Goal: Find specific page/section: Find specific page/section

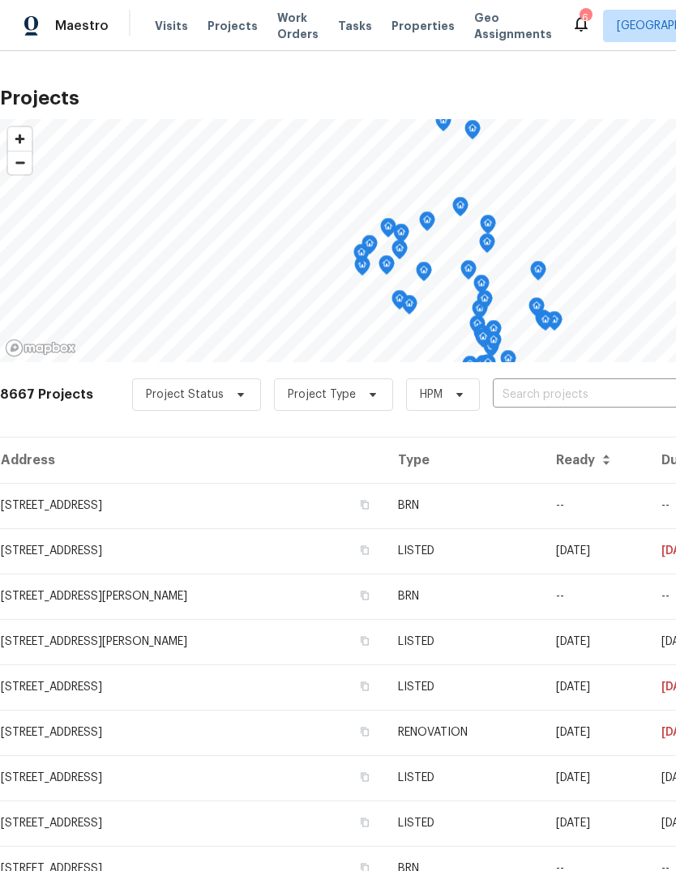
click at [510, 397] on input "text" at bounding box center [586, 394] width 186 height 25
type input "1966"
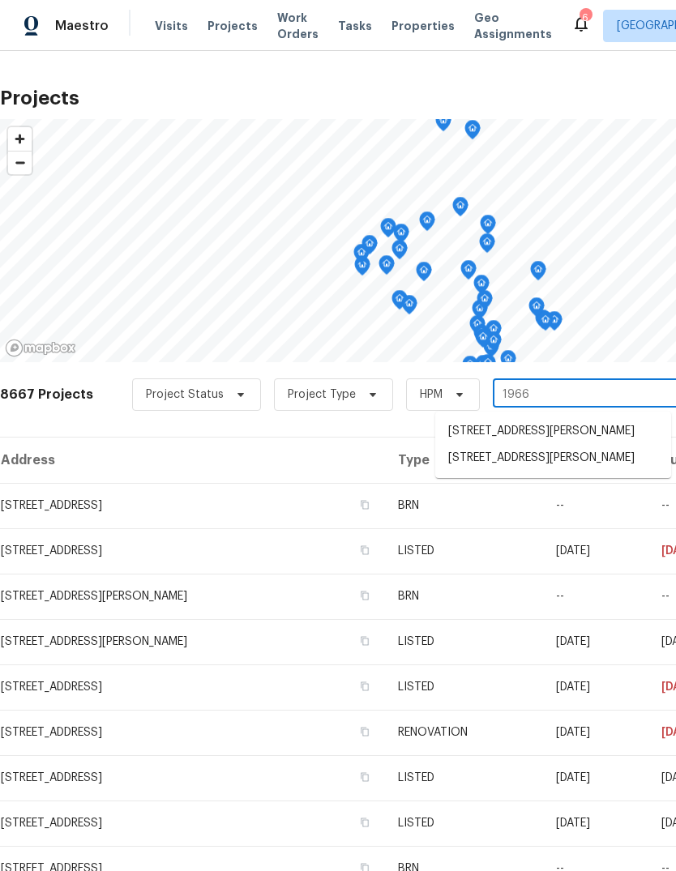
click at [557, 472] on li "[STREET_ADDRESS][PERSON_NAME]" at bounding box center [553, 458] width 236 height 27
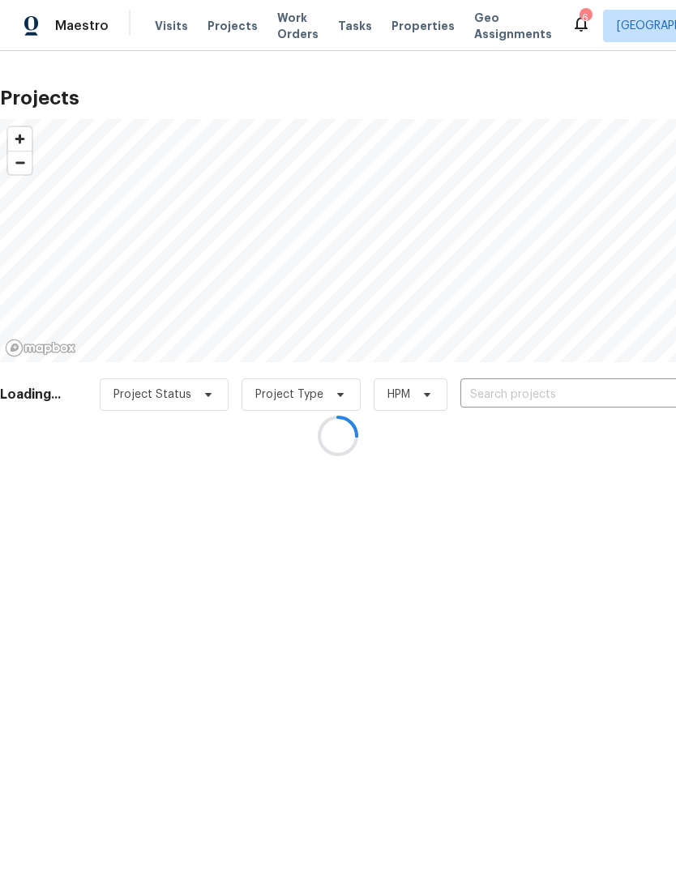
type input "[STREET_ADDRESS][PERSON_NAME]"
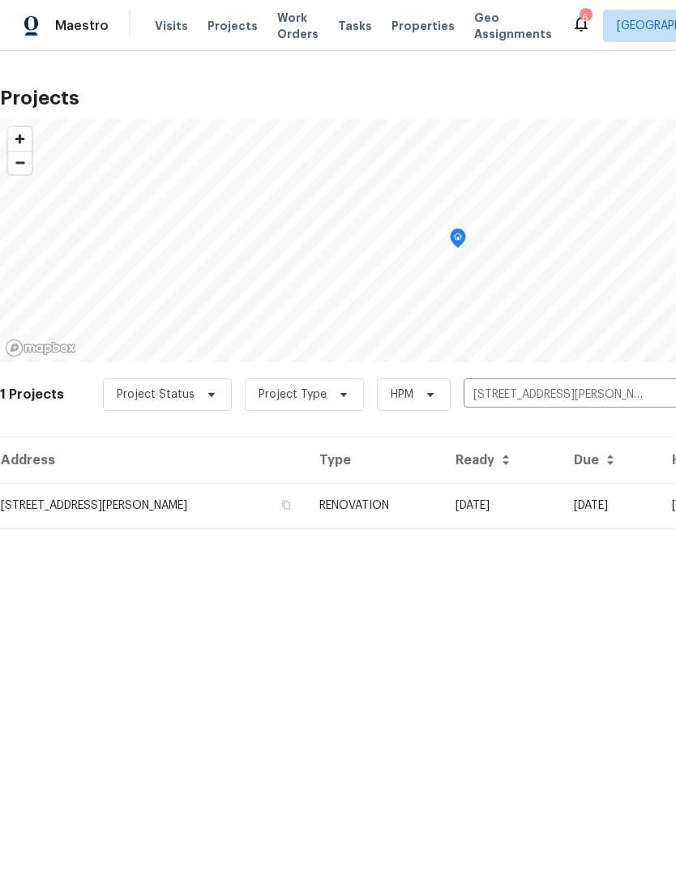
click at [298, 506] on td "[STREET_ADDRESS][PERSON_NAME]" at bounding box center [153, 505] width 306 height 45
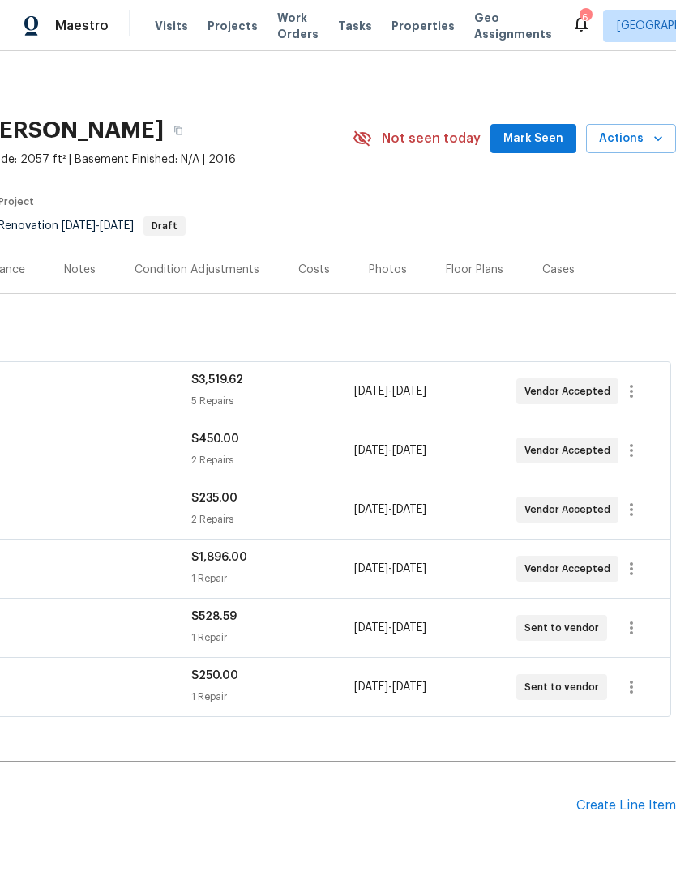
scroll to position [0, 240]
click at [627, 570] on icon "button" at bounding box center [631, 568] width 19 height 19
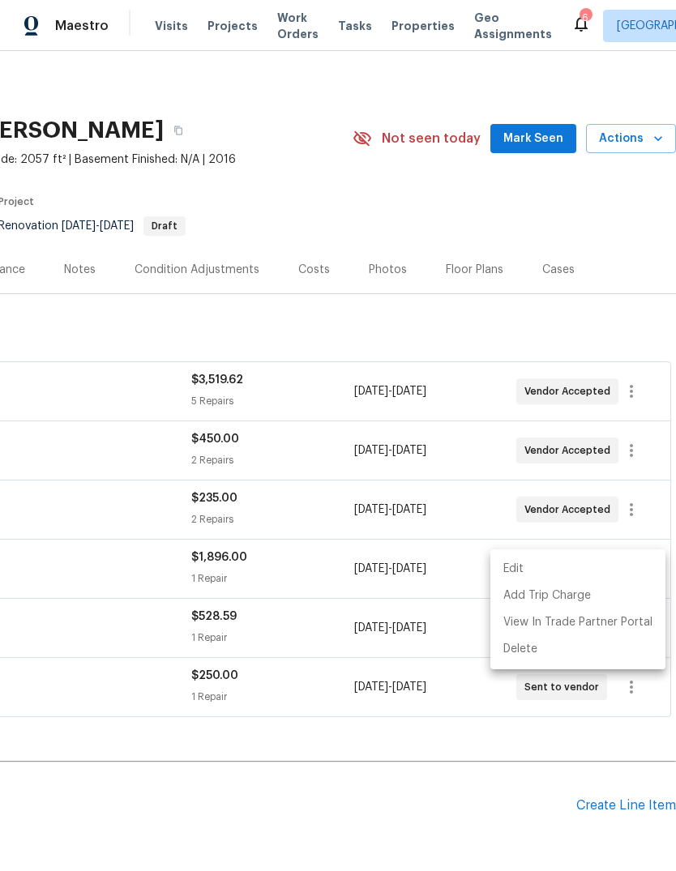
click at [522, 568] on li "Edit" at bounding box center [577, 569] width 175 height 27
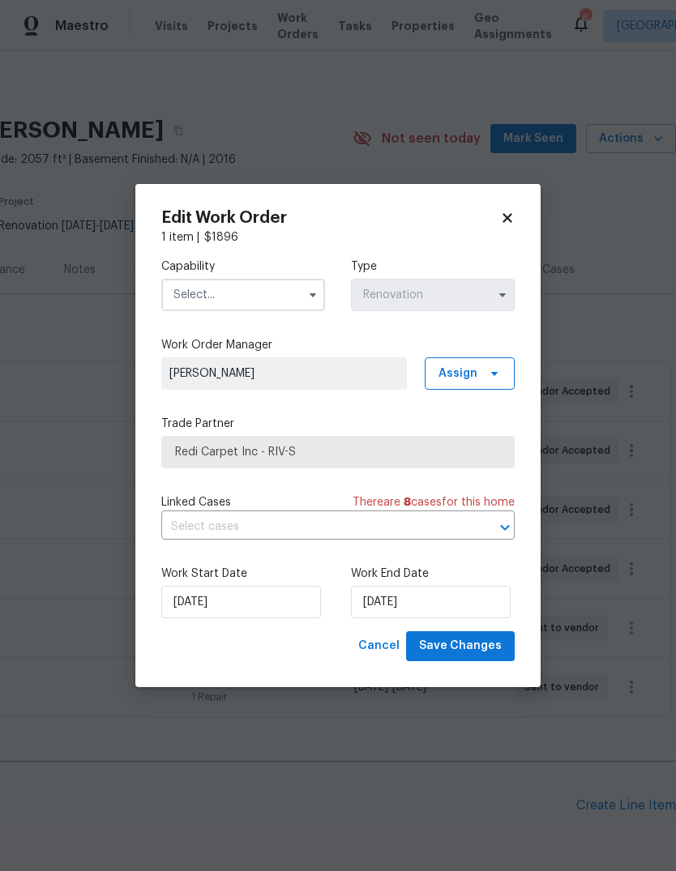
click at [244, 293] on input "text" at bounding box center [243, 295] width 164 height 32
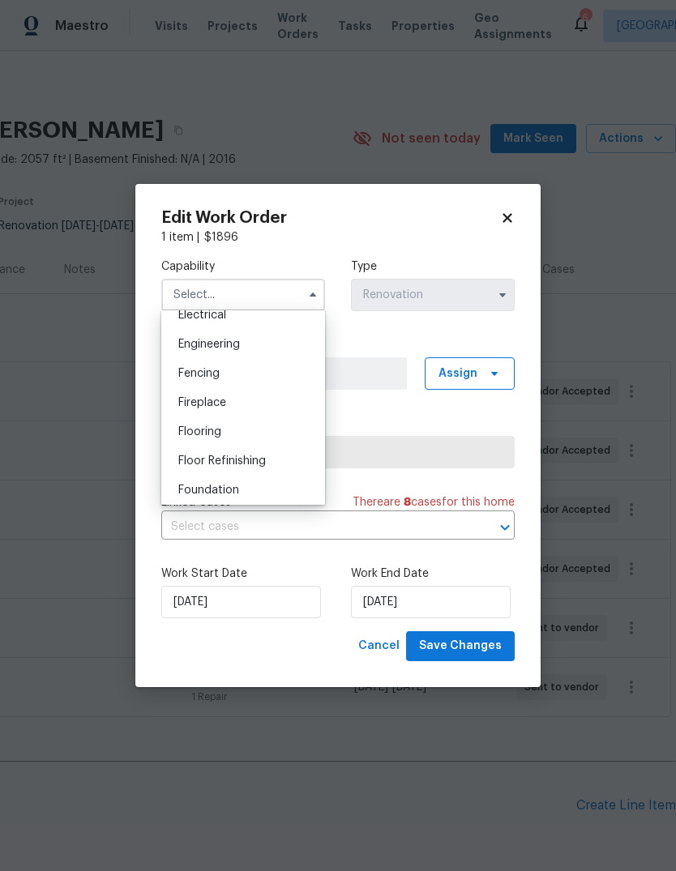
scroll to position [563, 0]
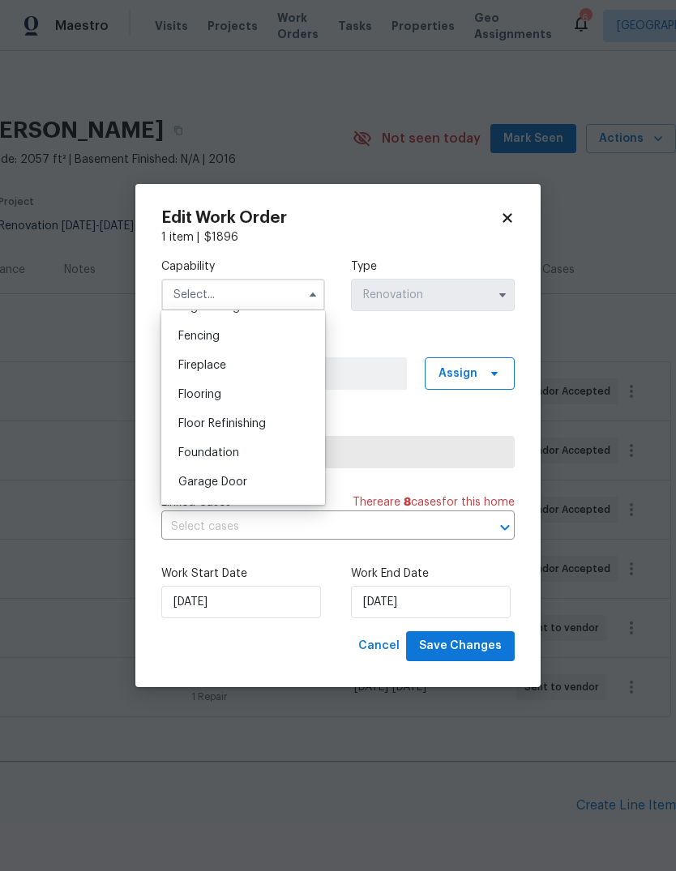
click at [208, 400] on div "Flooring" at bounding box center [243, 394] width 156 height 29
type input "Flooring"
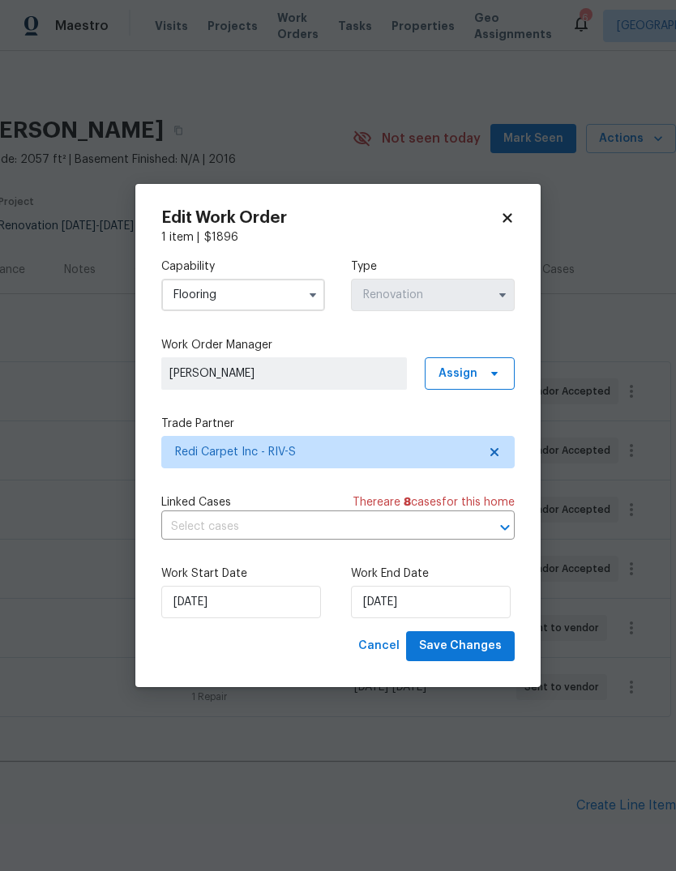
click at [505, 217] on icon at bounding box center [507, 218] width 15 height 15
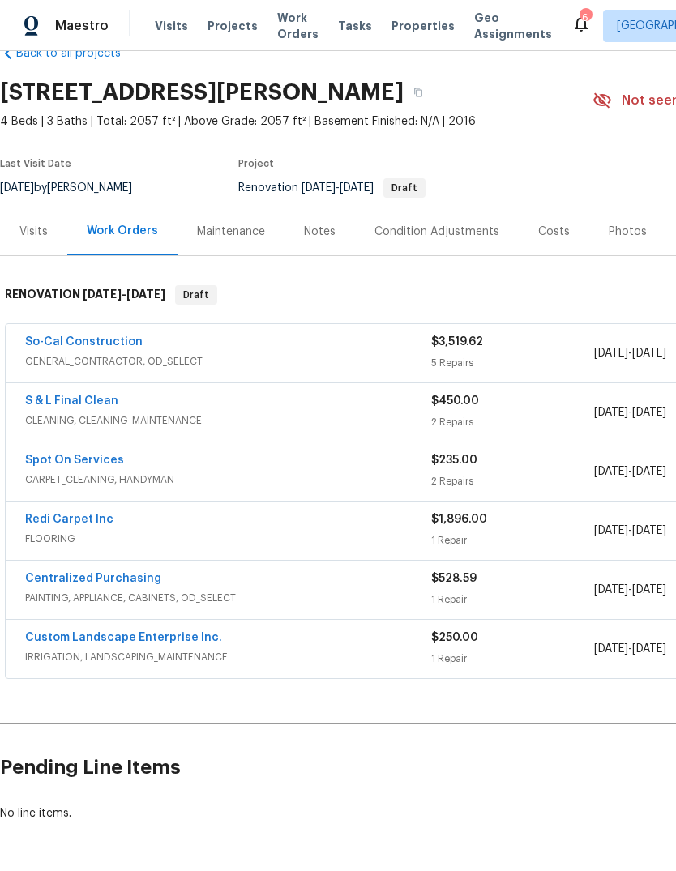
scroll to position [37, 0]
click at [406, 537] on span "FLOORING" at bounding box center [228, 540] width 406 height 16
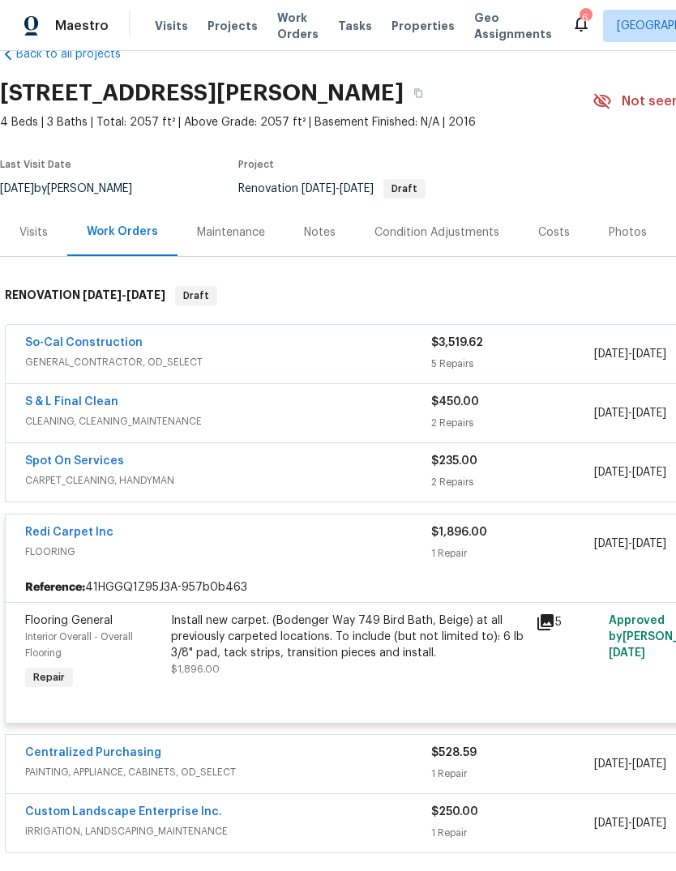
click at [378, 682] on div "Install new carpet. (Bodenger Way 749 Bird Bath, Beige) at all previously carpe…" at bounding box center [348, 653] width 365 height 91
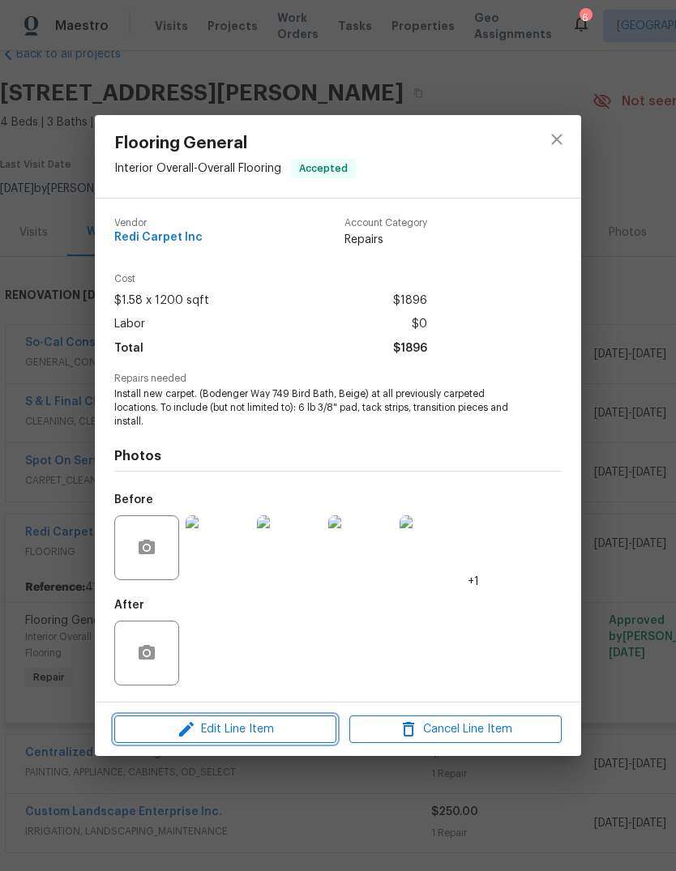
click at [263, 728] on span "Edit Line Item" at bounding box center [225, 730] width 212 height 20
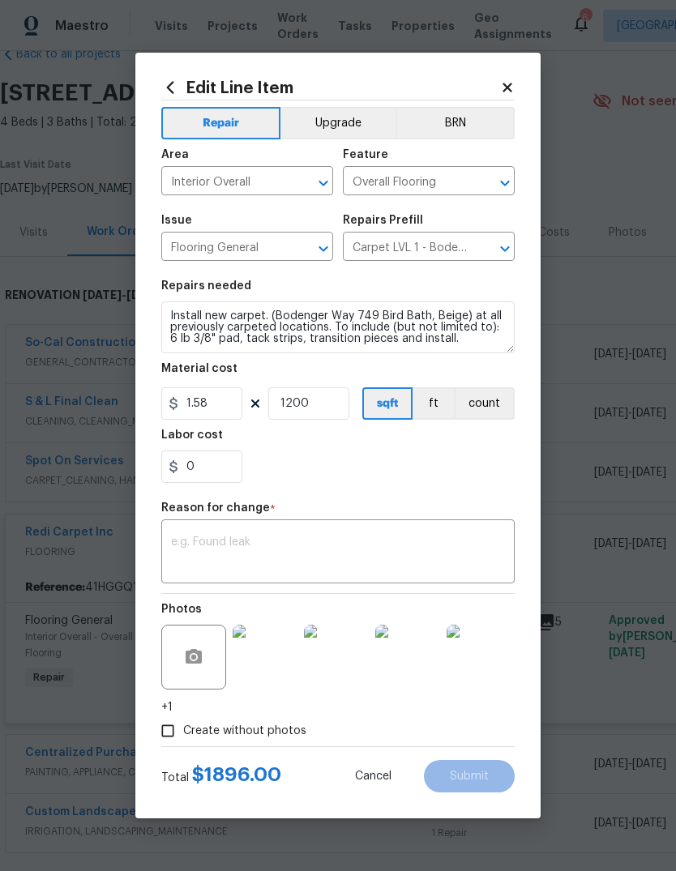
click at [213, 542] on textarea at bounding box center [338, 553] width 334 height 34
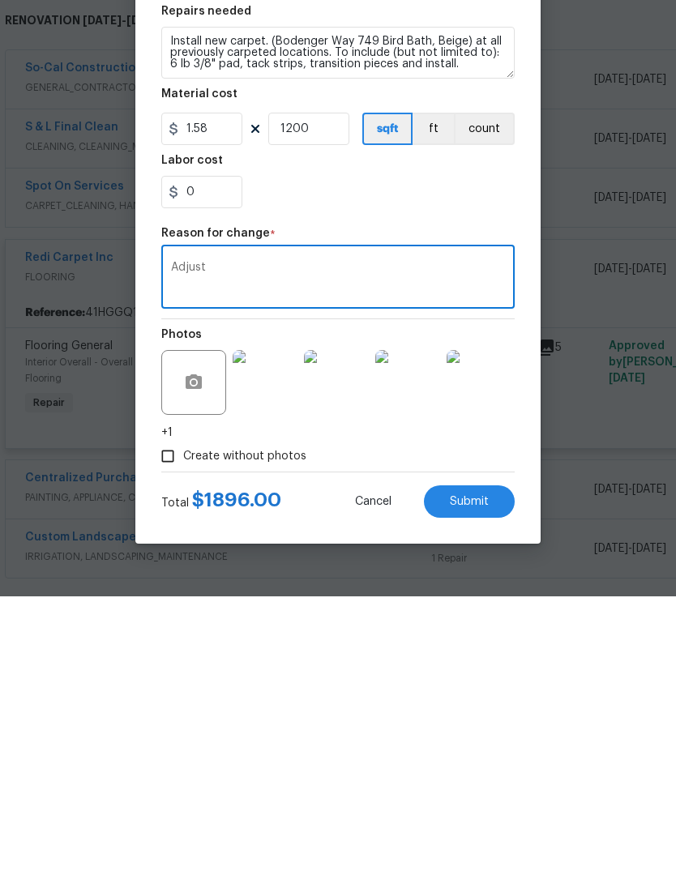
type textarea "Adjust"
click at [219, 387] on input "1.58" at bounding box center [201, 403] width 81 height 32
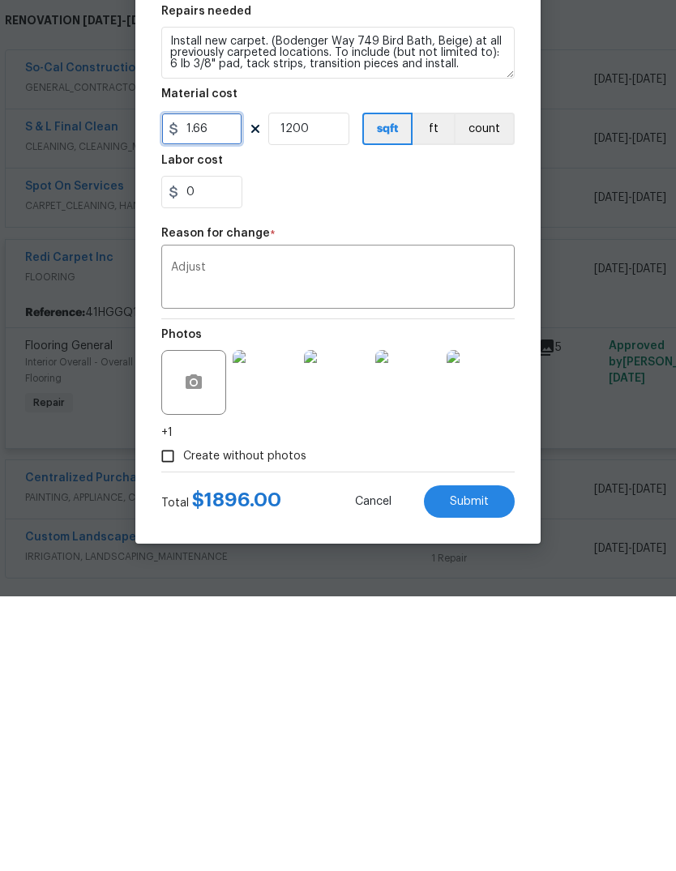
type input "1.66"
click at [340, 387] on input "1200" at bounding box center [308, 403] width 81 height 32
type input "1225"
click at [254, 536] on textarea "Adjust" at bounding box center [338, 553] width 334 height 34
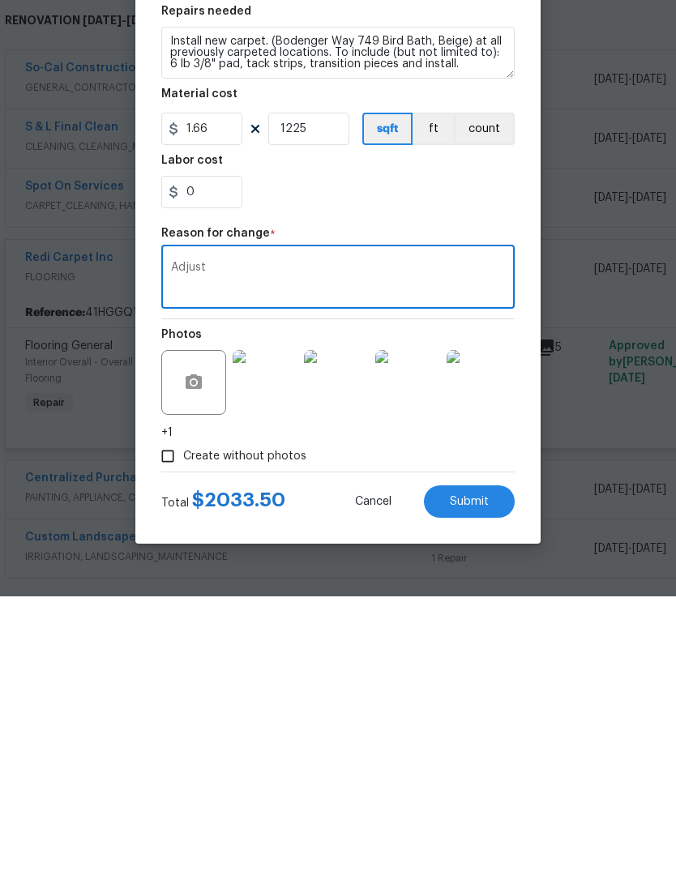
click at [483, 771] on span "Submit" at bounding box center [469, 777] width 39 height 12
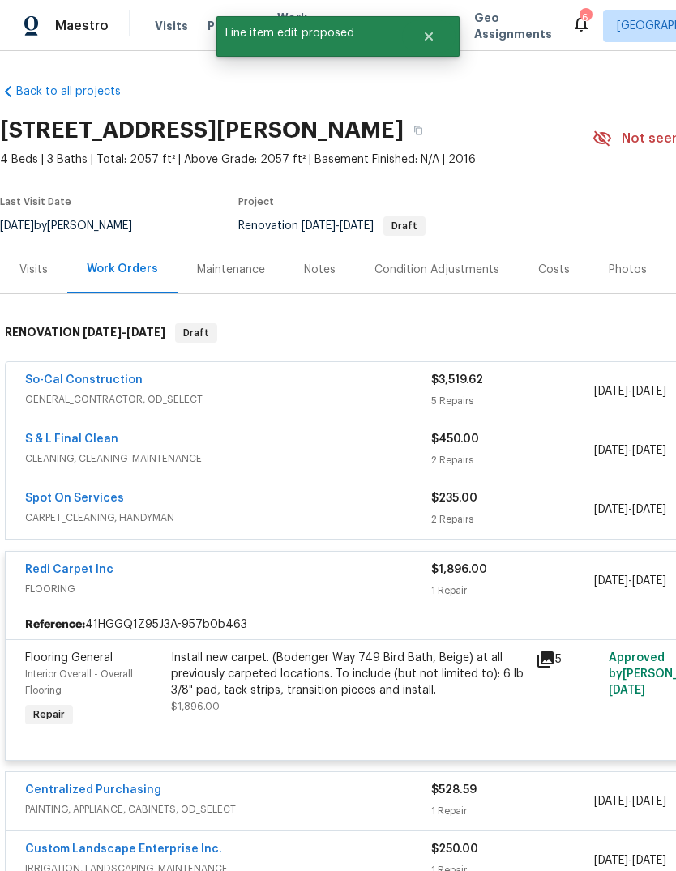
scroll to position [0, 0]
click at [280, 81] on div "Back to all projects 1966 El Milagro Rd, San Jacinto, CA 92582 4 Beds | 3 Baths…" at bounding box center [458, 558] width 916 height 976
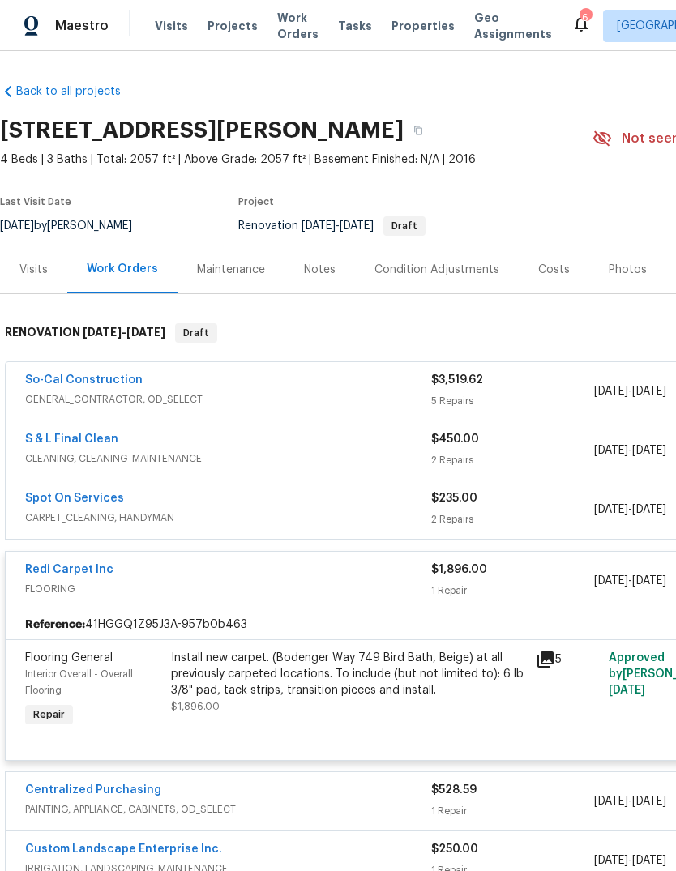
click at [284, 23] on span "Work Orders" at bounding box center [297, 26] width 41 height 32
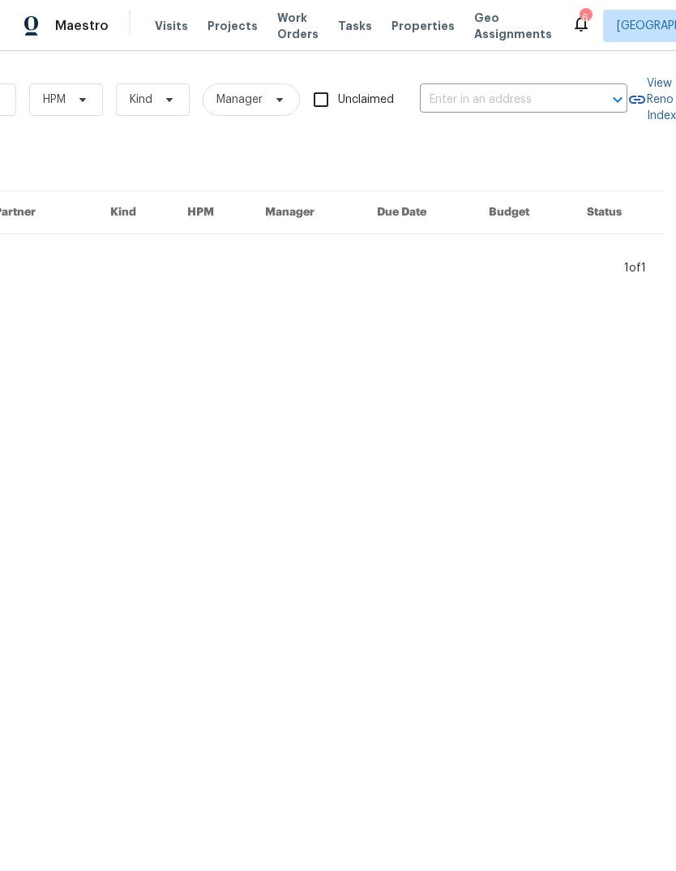
scroll to position [0, 267]
click at [451, 104] on input "text" at bounding box center [501, 100] width 162 height 25
type input "1966"
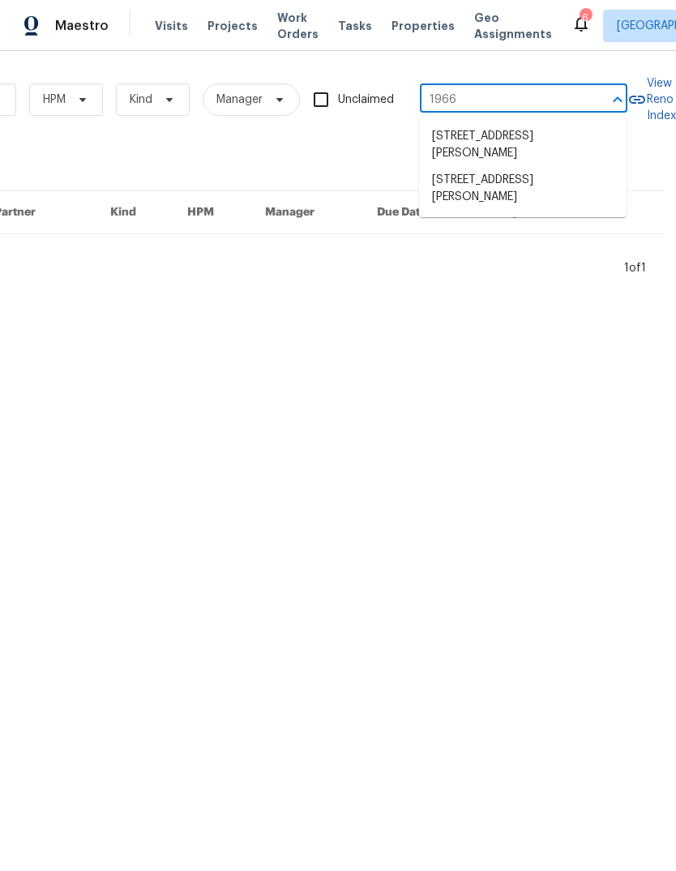
click at [538, 177] on li "[STREET_ADDRESS][PERSON_NAME]" at bounding box center [522, 189] width 207 height 44
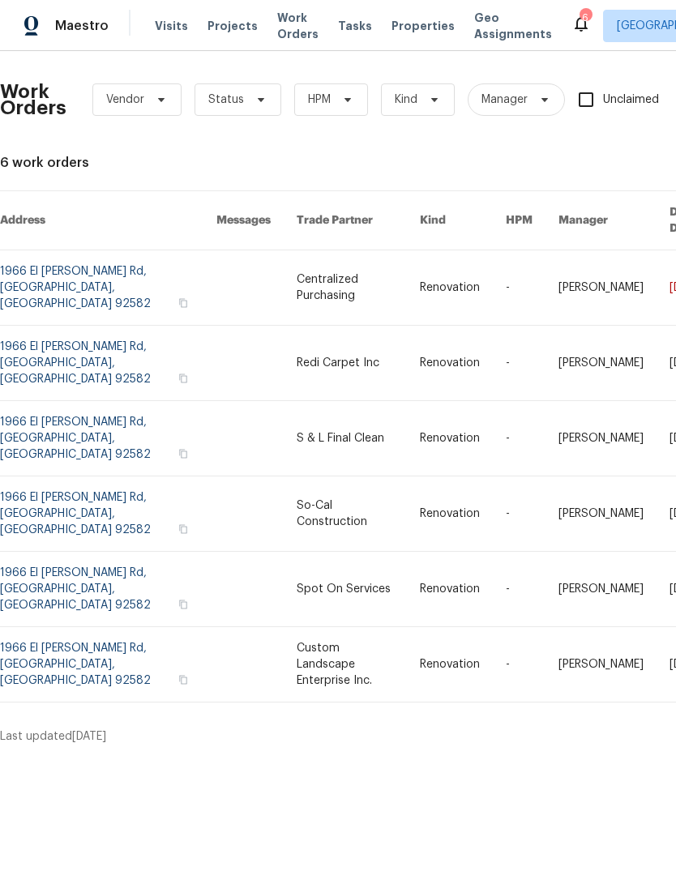
click at [420, 476] on link at bounding box center [358, 513] width 123 height 75
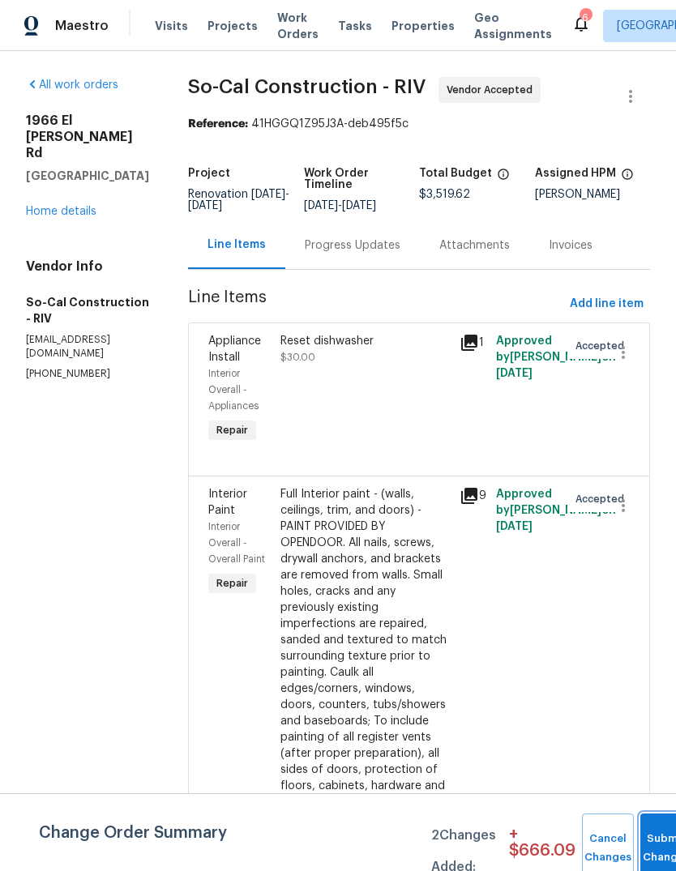
click at [650, 836] on button "Submit Changes" at bounding box center [666, 849] width 52 height 70
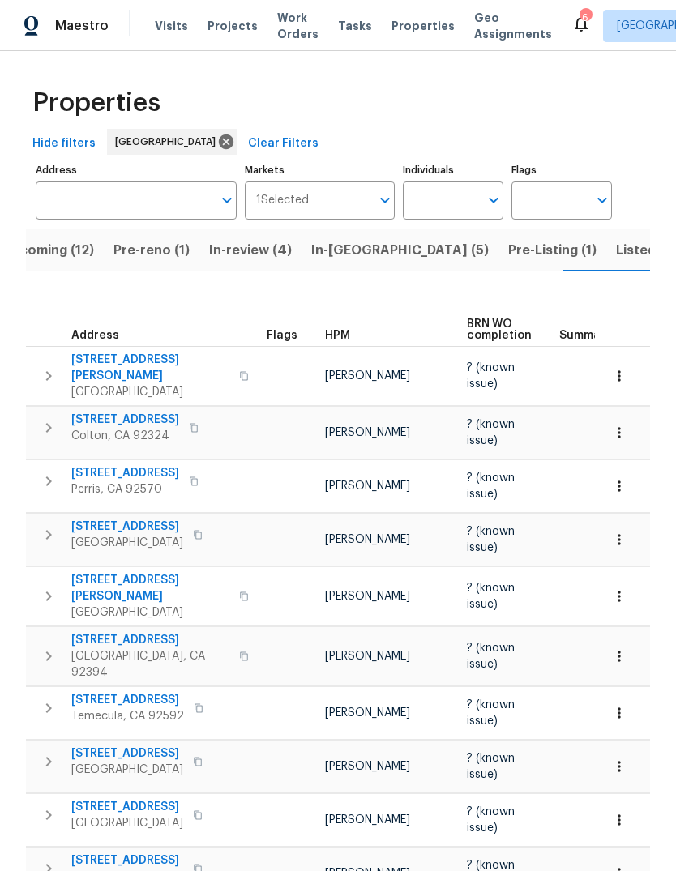
click at [220, 25] on span "Projects" at bounding box center [232, 26] width 50 height 16
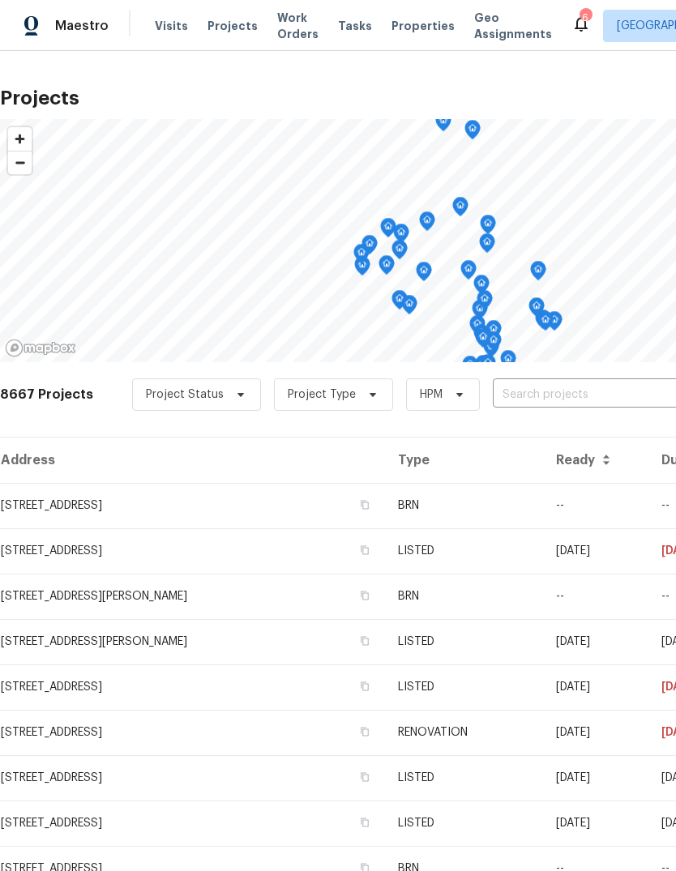
click at [524, 406] on input "text" at bounding box center [586, 394] width 186 height 25
type input "1966"
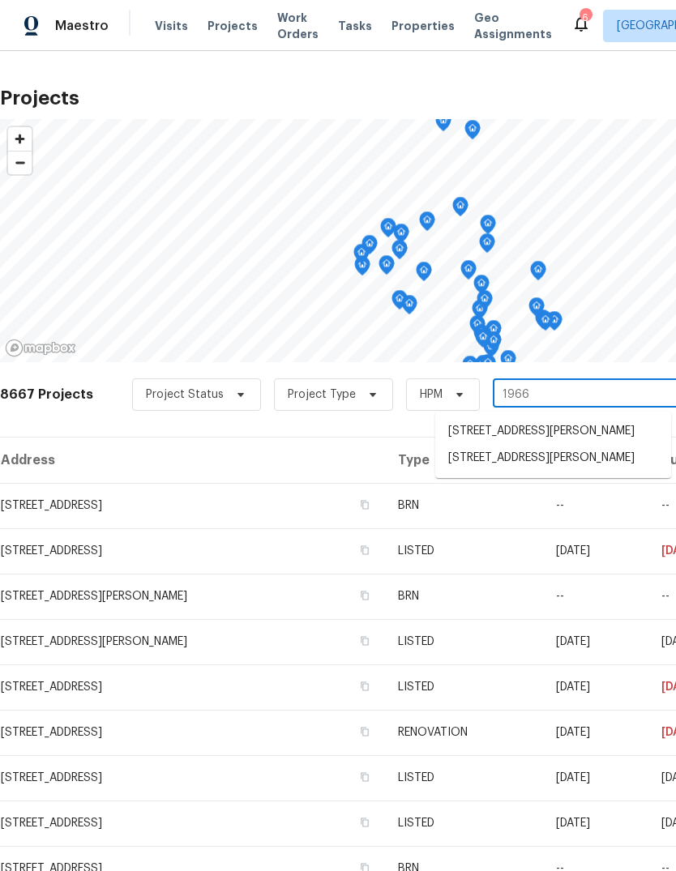
click at [567, 472] on li "[STREET_ADDRESS][PERSON_NAME]" at bounding box center [553, 458] width 236 height 27
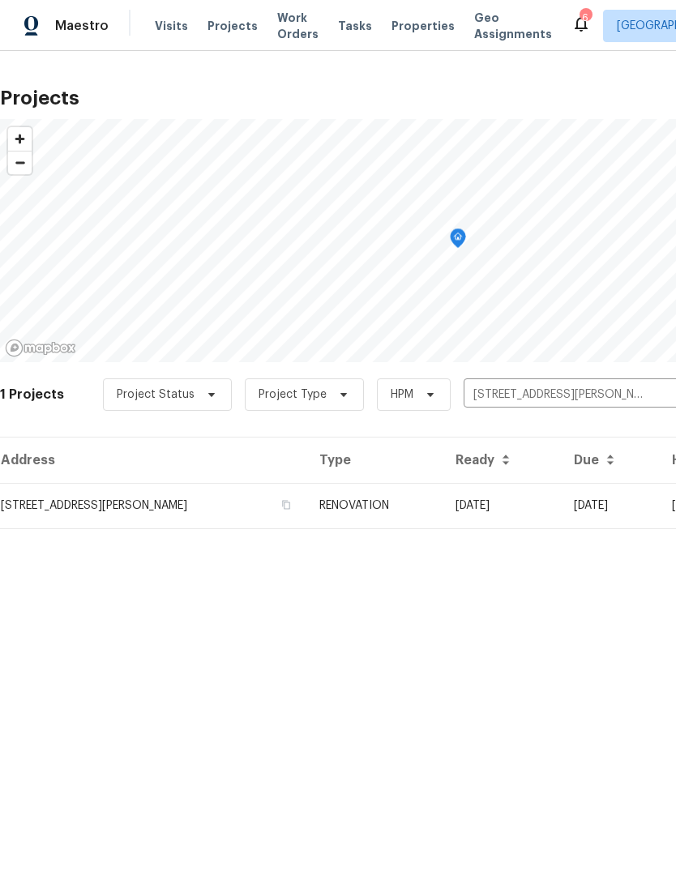
click at [442, 508] on td "RENOVATION" at bounding box center [374, 505] width 136 height 45
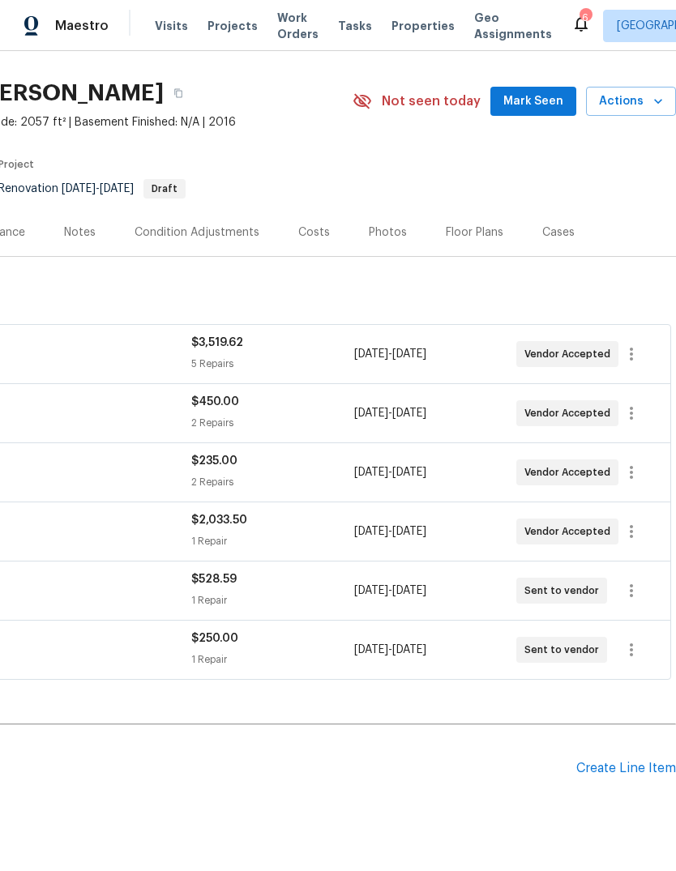
scroll to position [37, 240]
click at [328, 230] on div "Costs" at bounding box center [314, 232] width 70 height 48
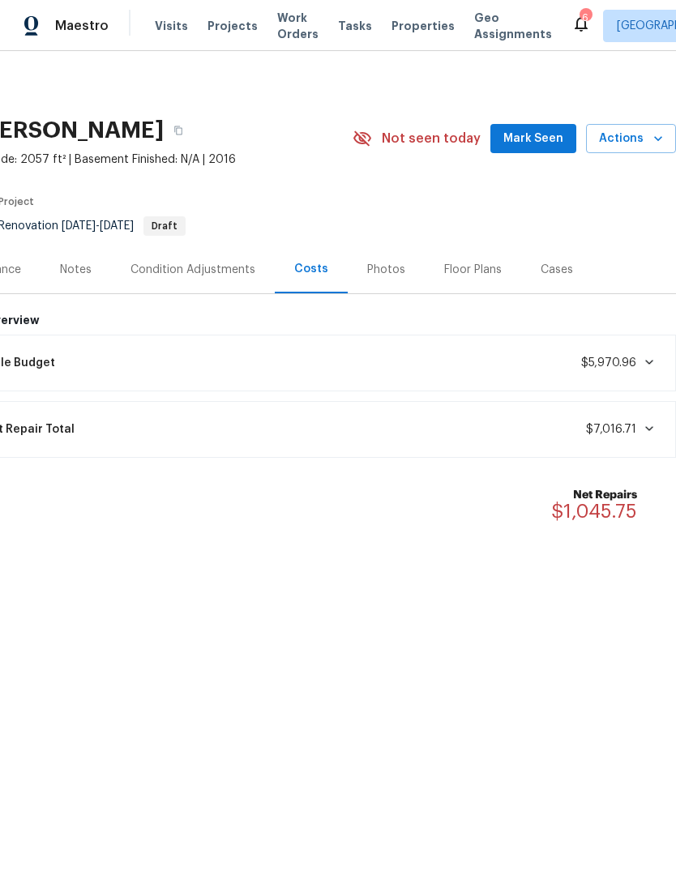
click at [8, 528] on div "Net Repairs $1,045.75" at bounding box center [307, 504] width 720 height 55
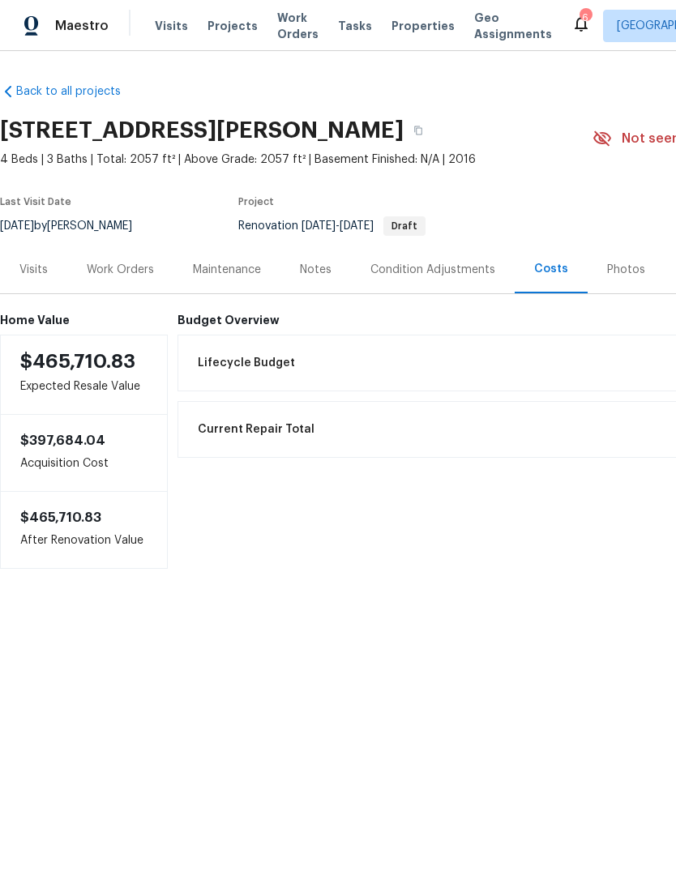
scroll to position [0, 0]
click at [173, 23] on span "Visits" at bounding box center [171, 26] width 33 height 16
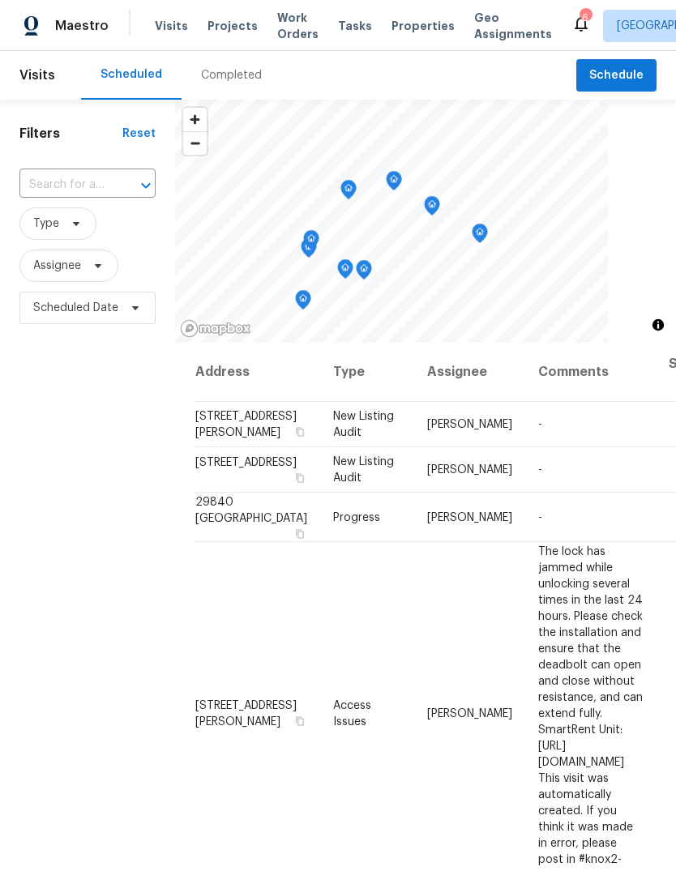
click at [416, 28] on span "Properties" at bounding box center [422, 26] width 63 height 16
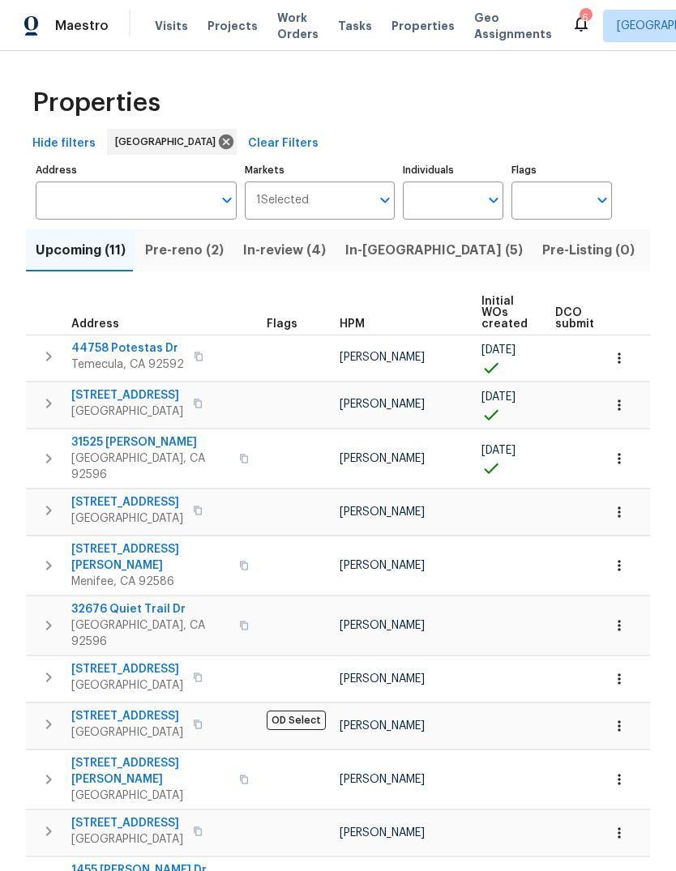
click at [444, 205] on input "Individuals" at bounding box center [441, 201] width 76 height 38
type input "[PERSON_NAME]"
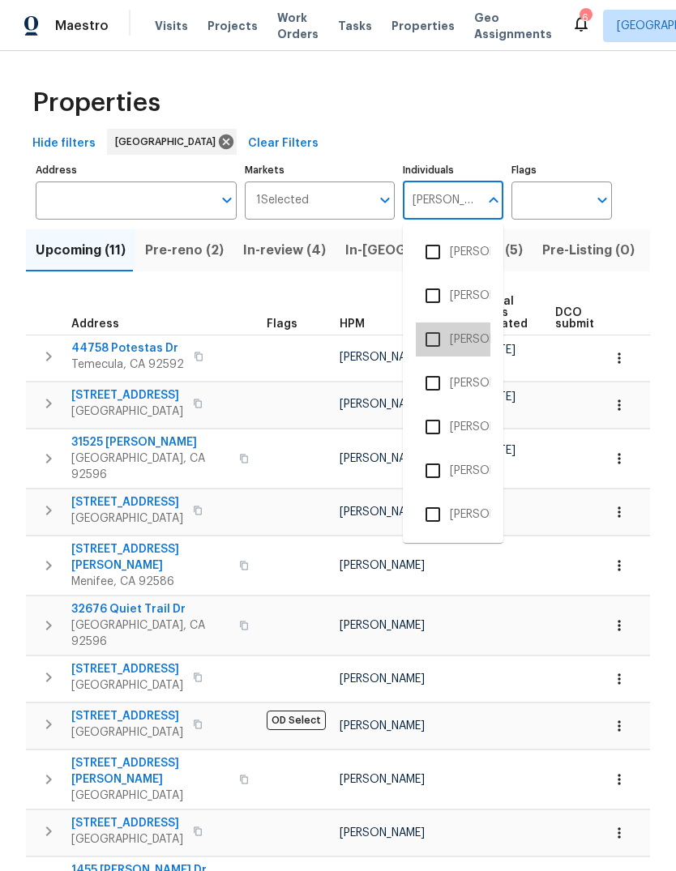
click at [473, 348] on li "[PERSON_NAME]" at bounding box center [453, 340] width 75 height 34
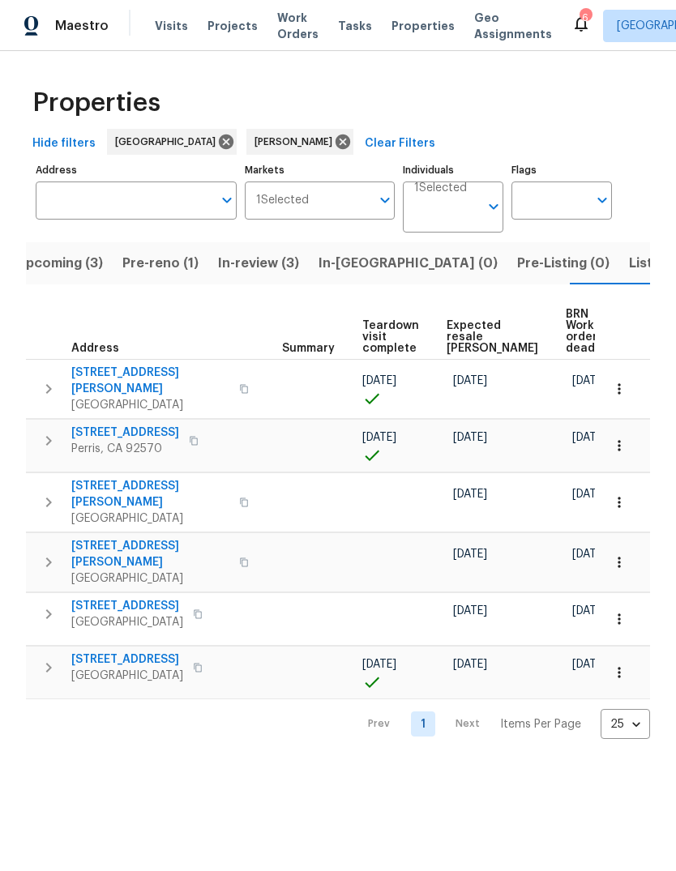
scroll to position [0, 277]
click at [619, 280] on button "Listed (1)" at bounding box center [658, 263] width 78 height 42
